Goal: Communication & Community: Answer question/provide support

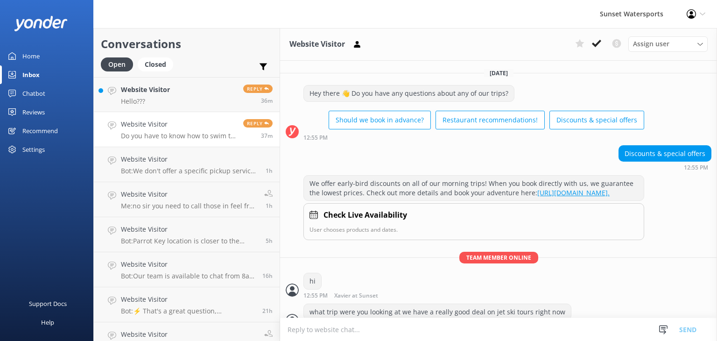
scroll to position [260, 0]
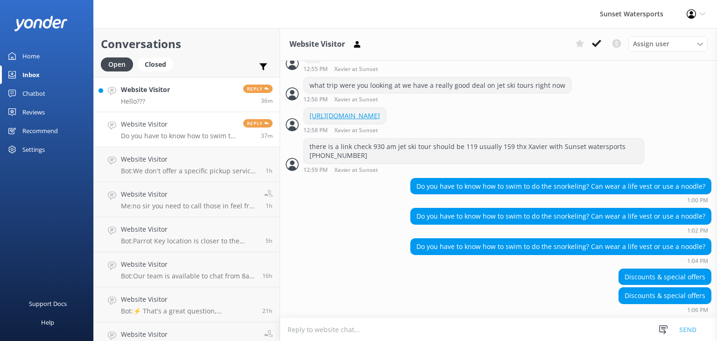
click at [151, 96] on div "Website Visitor Hello???" at bounding box center [145, 94] width 49 height 20
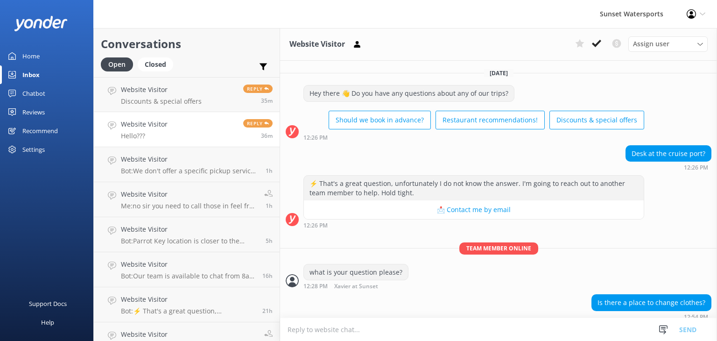
scroll to position [35, 0]
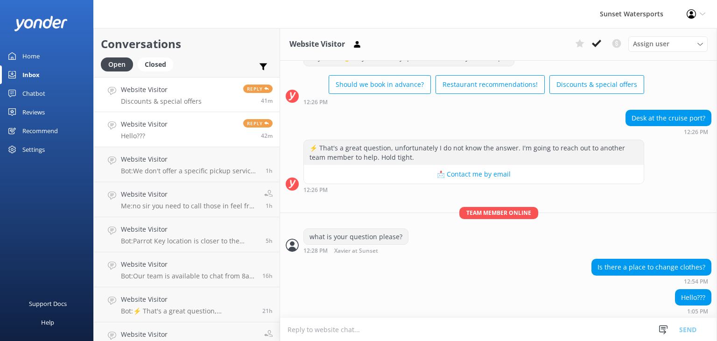
click at [180, 96] on div "Website Visitor Discounts & special offers" at bounding box center [161, 94] width 81 height 20
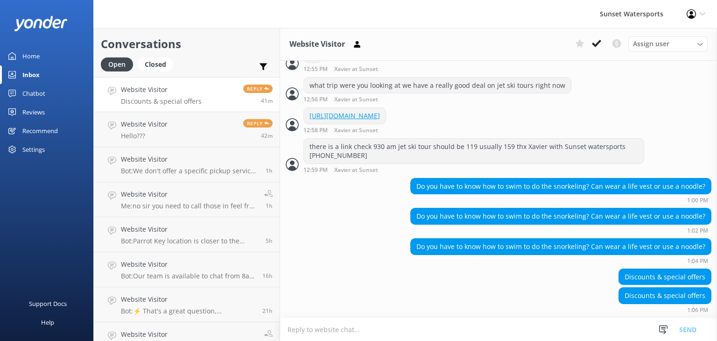
scroll to position [260, 0]
click at [156, 124] on h4 "Website Visitor" at bounding box center [144, 124] width 47 height 10
